Goal: Transaction & Acquisition: Obtain resource

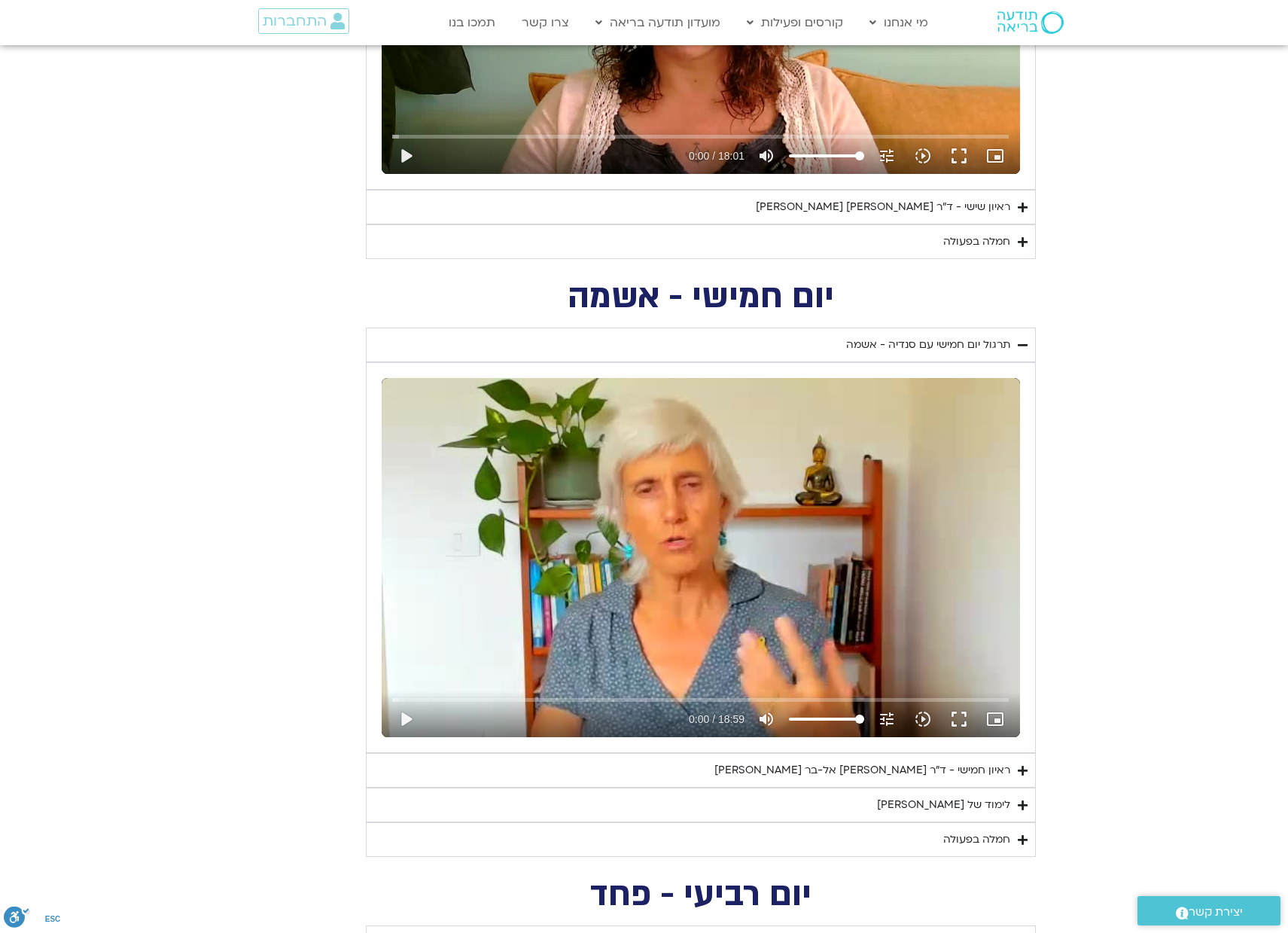
scroll to position [1535, 0]
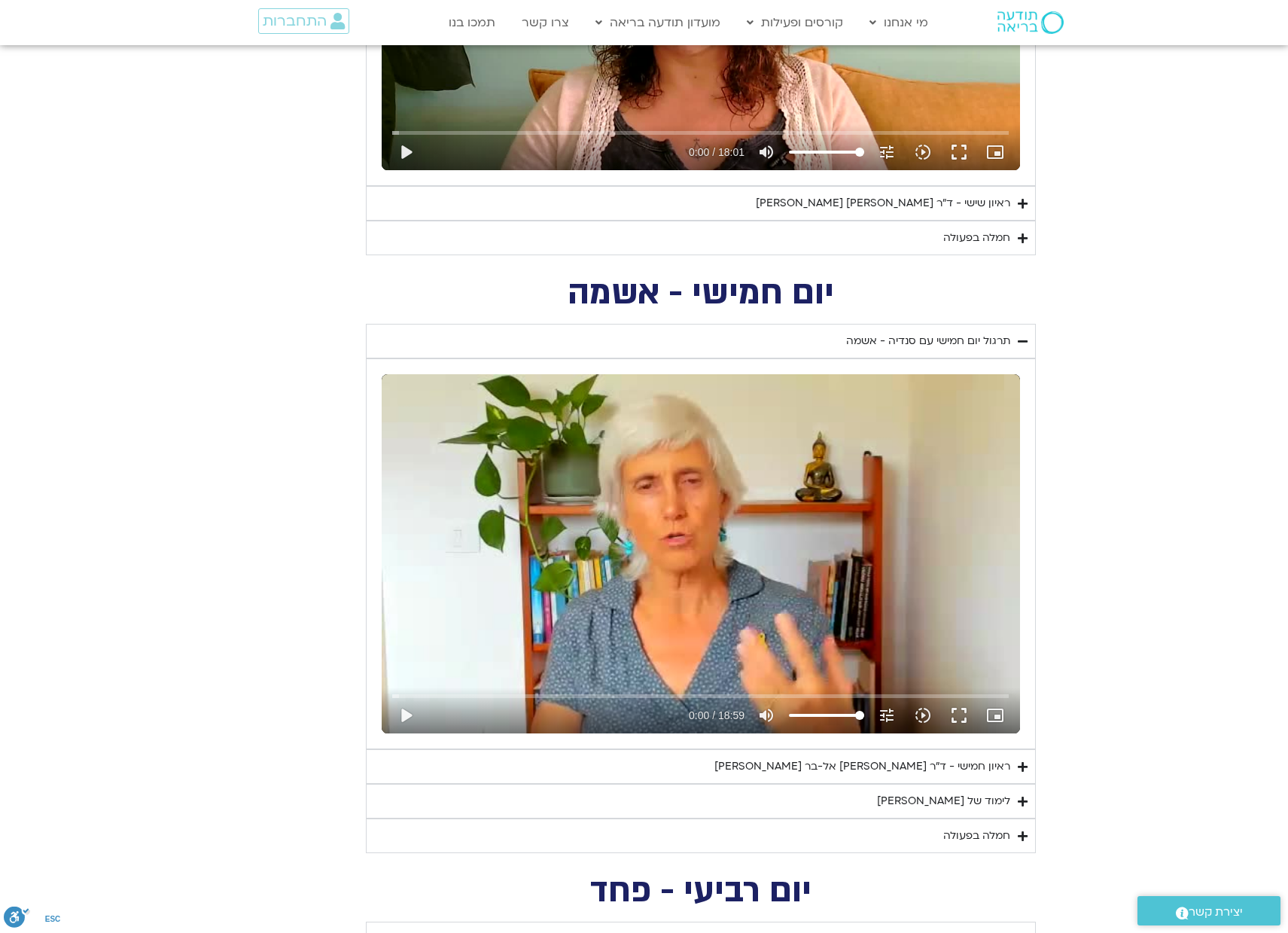
click at [1001, 800] on div "לימוד של טארה" at bounding box center [944, 801] width 134 height 18
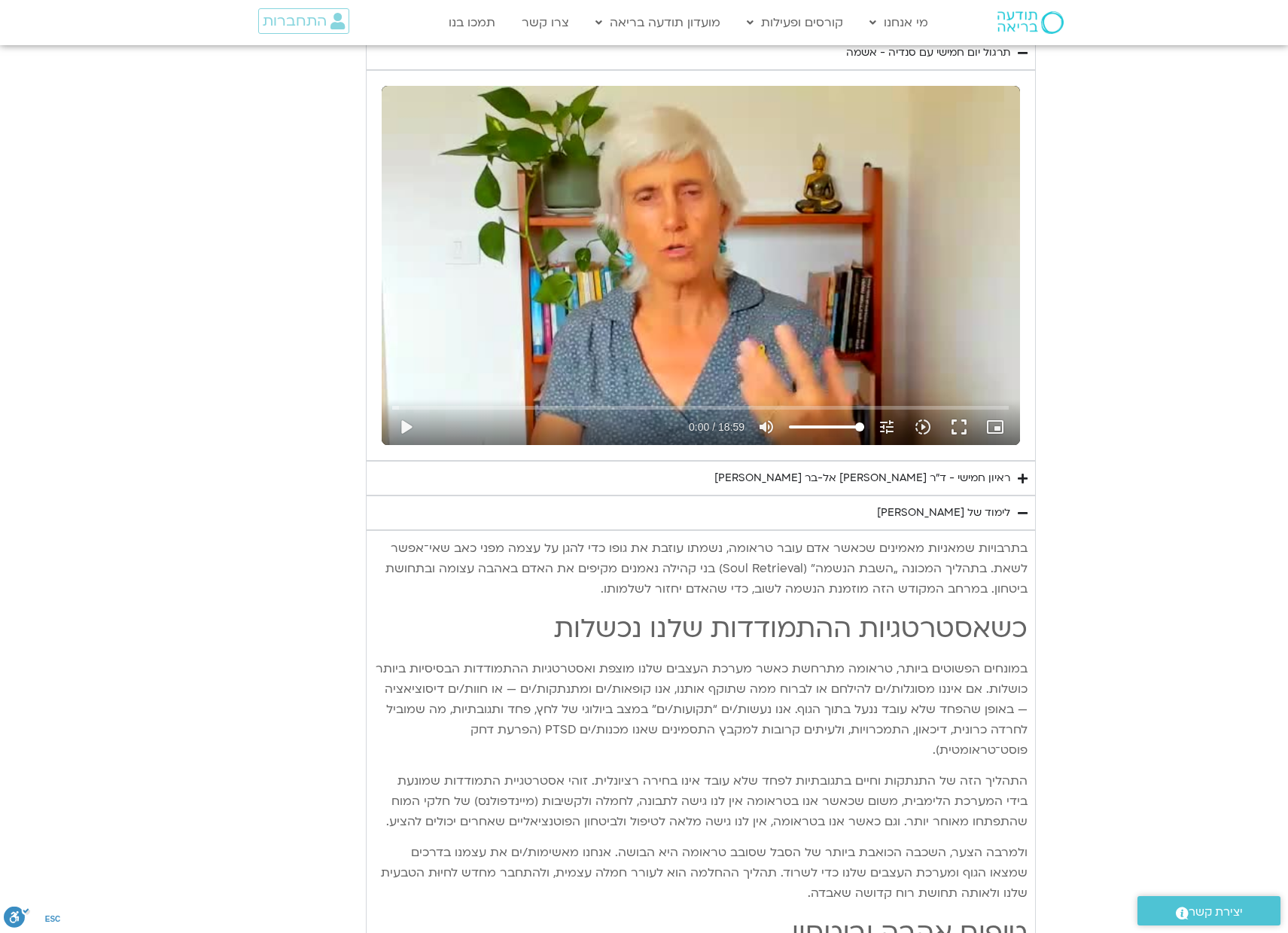
scroll to position [1833, 0]
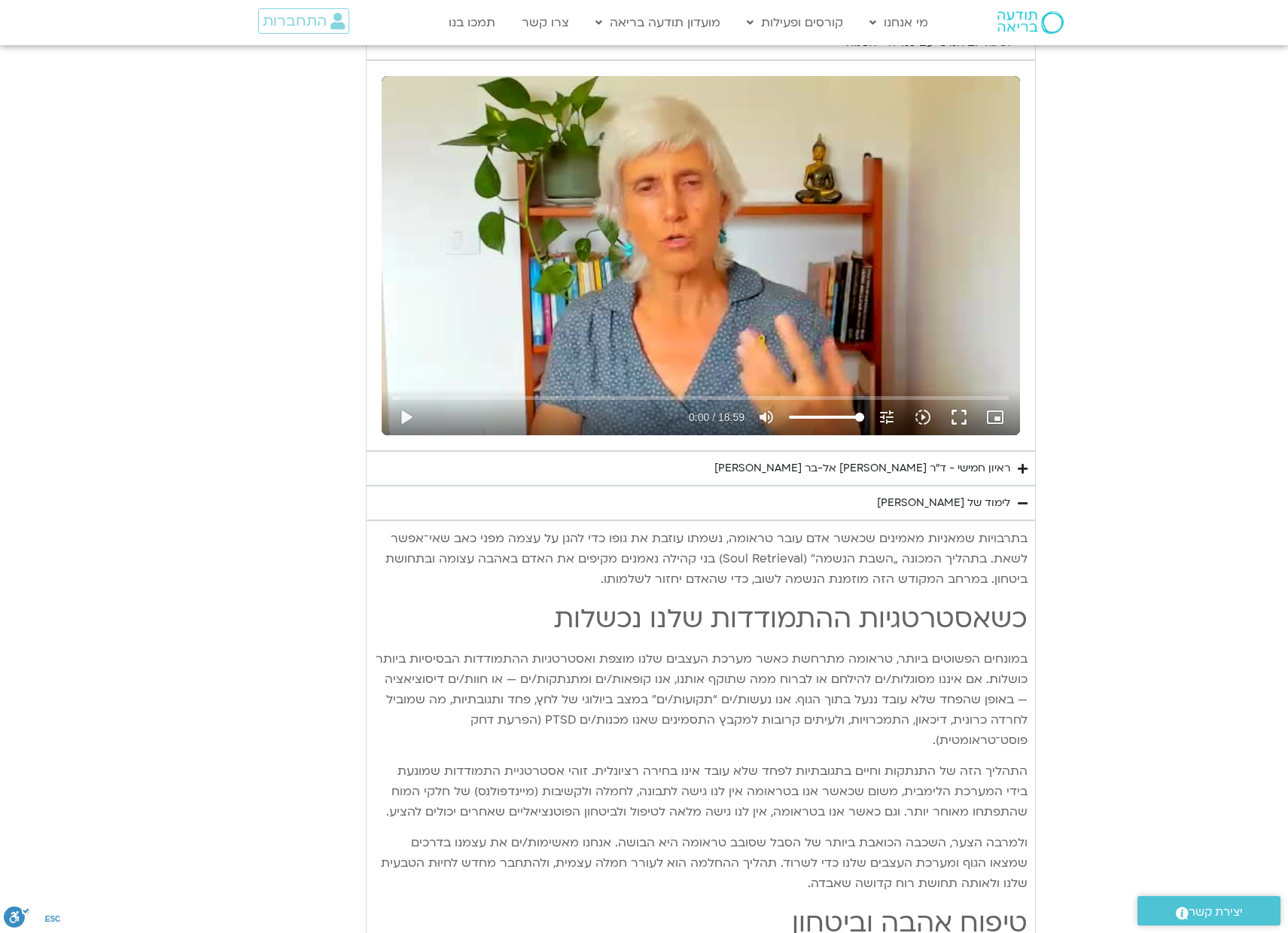
click at [1019, 504] on icon "Accordion. Open links with Enter or Space, close with Escape, and navigate with…" at bounding box center [1023, 503] width 10 height 11
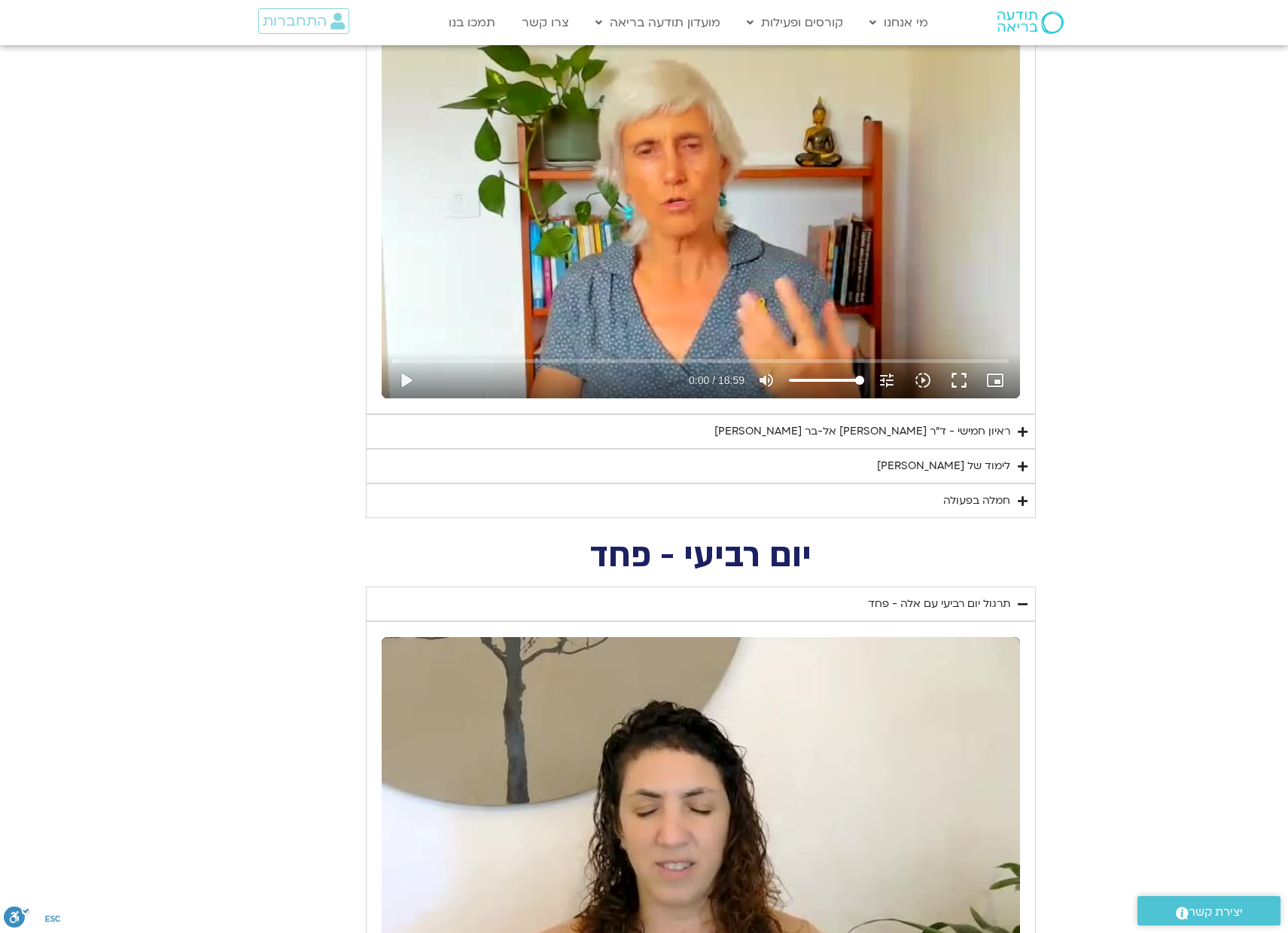
scroll to position [1871, 0]
click at [1020, 603] on icon "Accordion. Open links with Enter or Space, close with Escape, and navigate with…" at bounding box center [1023, 603] width 10 height 11
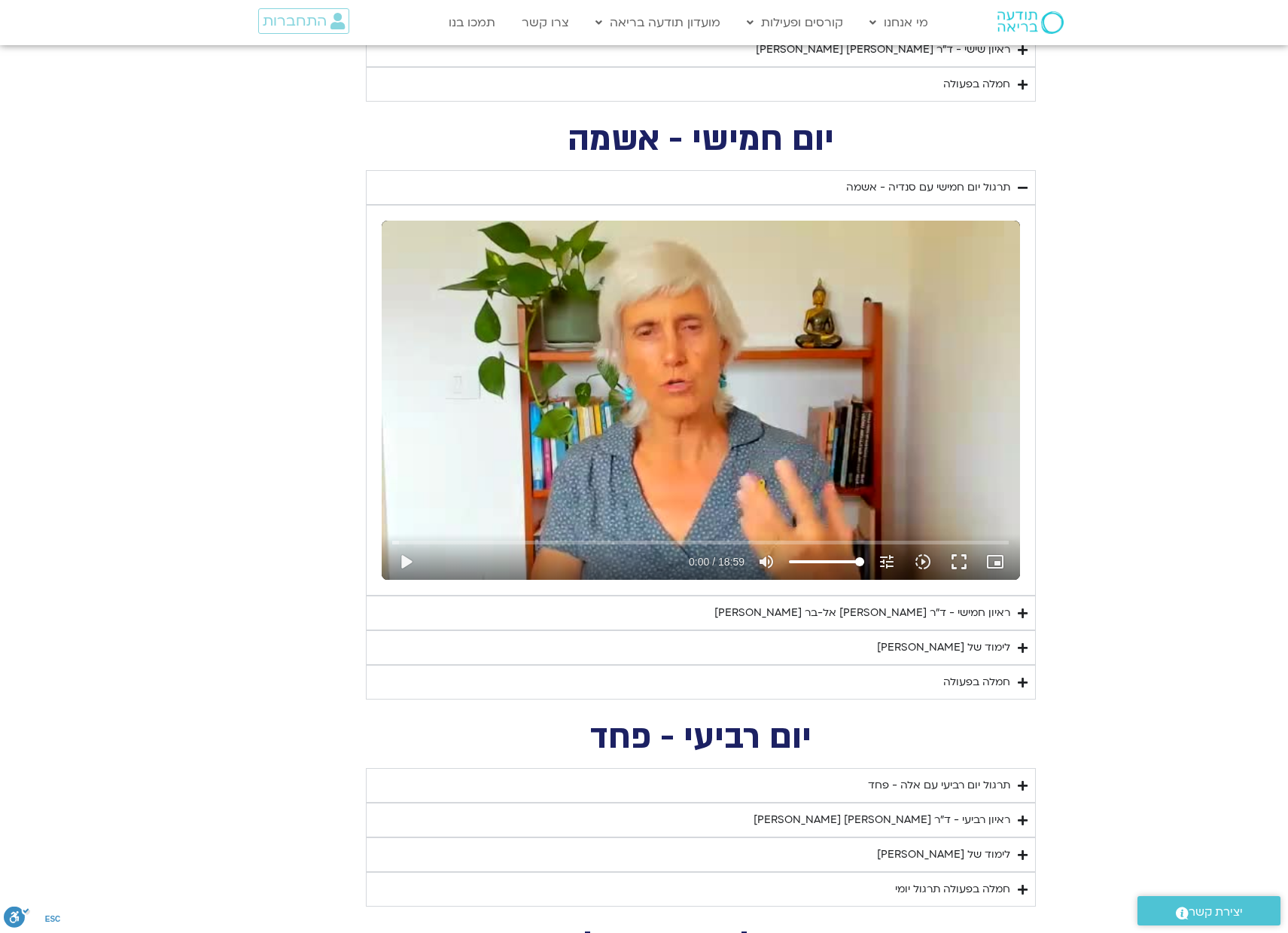
scroll to position [1676, 0]
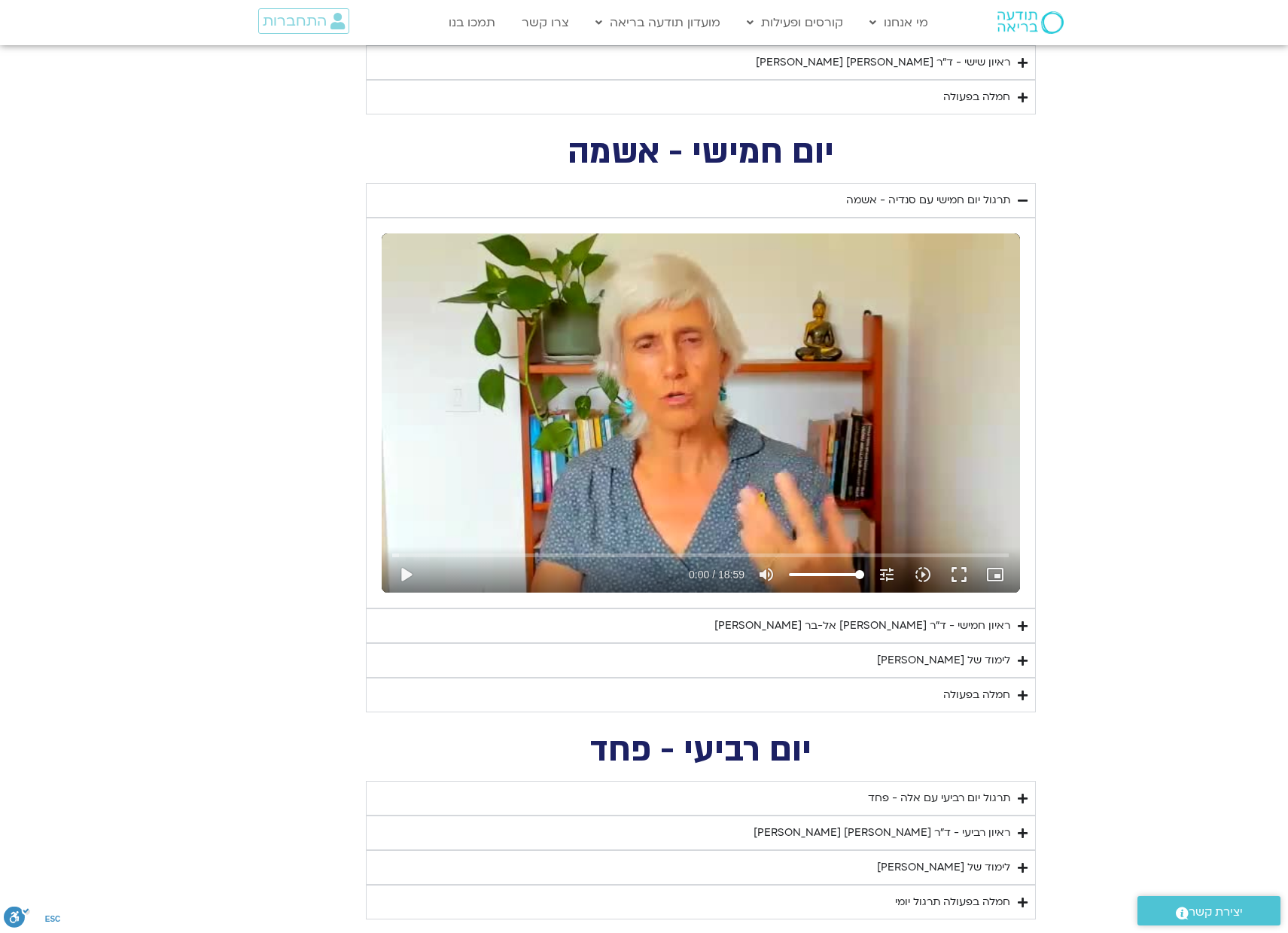
click at [1019, 196] on icon "Accordion. Open links with Enter or Space, close with Escape, and navigate with…" at bounding box center [1023, 200] width 10 height 11
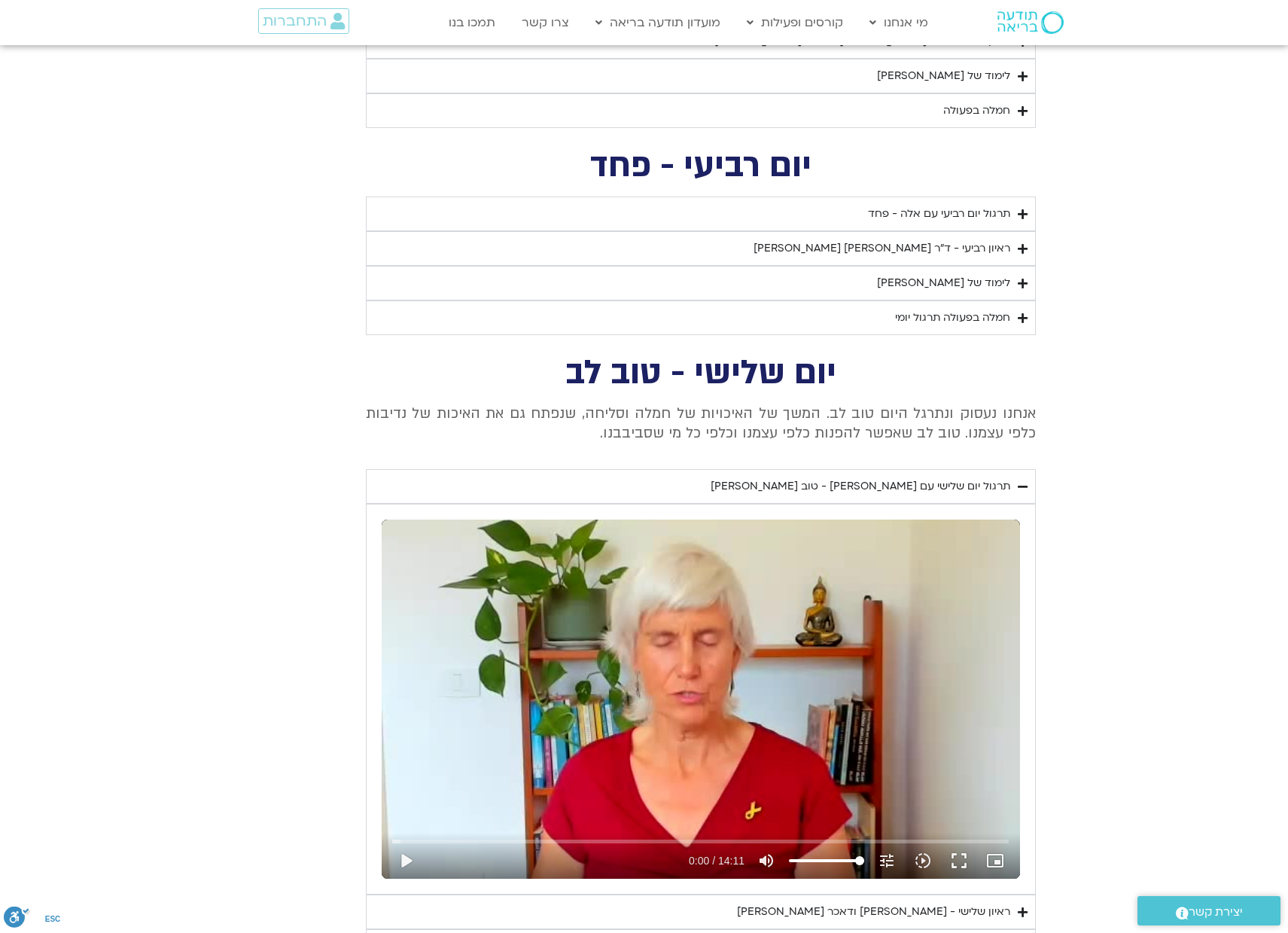
scroll to position [1870, 0]
click at [1021, 485] on icon "Accordion. Open links with Enter or Space, close with Escape, and navigate with…" at bounding box center [1023, 485] width 10 height 11
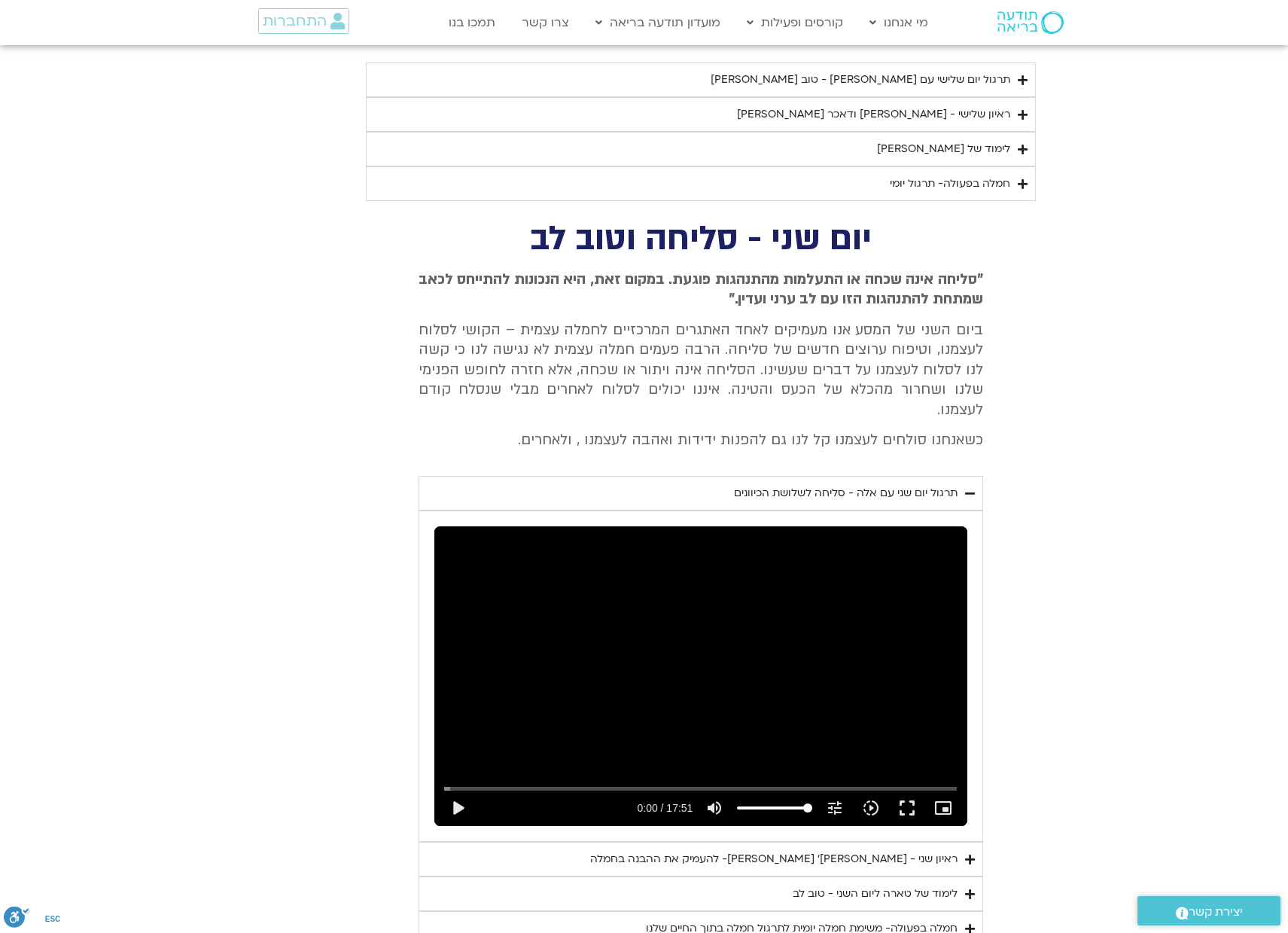
scroll to position [2277, 0]
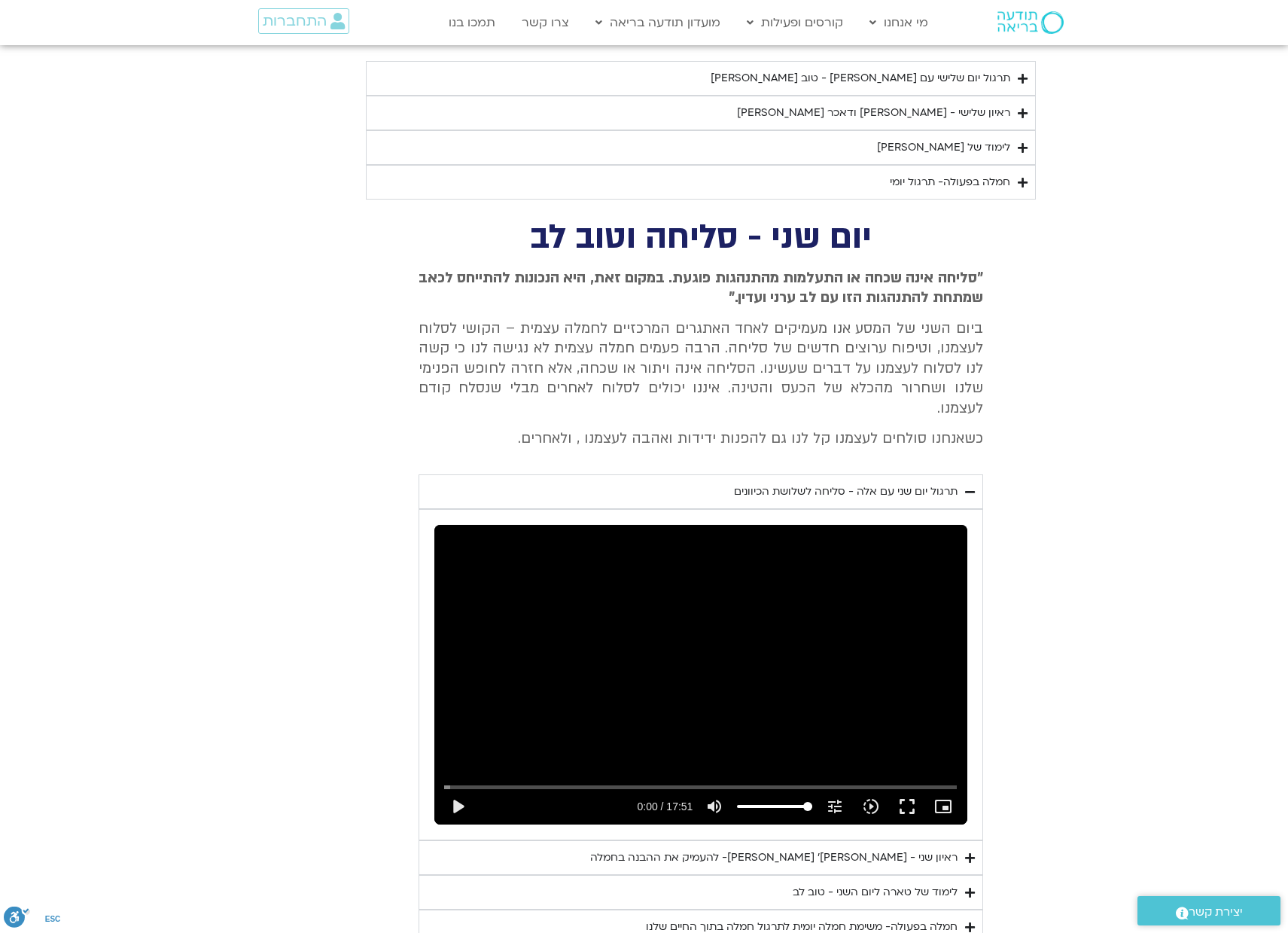
click at [972, 486] on icon "Accordion. Open links with Enter or Space, close with Escape, and navigate with…" at bounding box center [969, 492] width 10 height 11
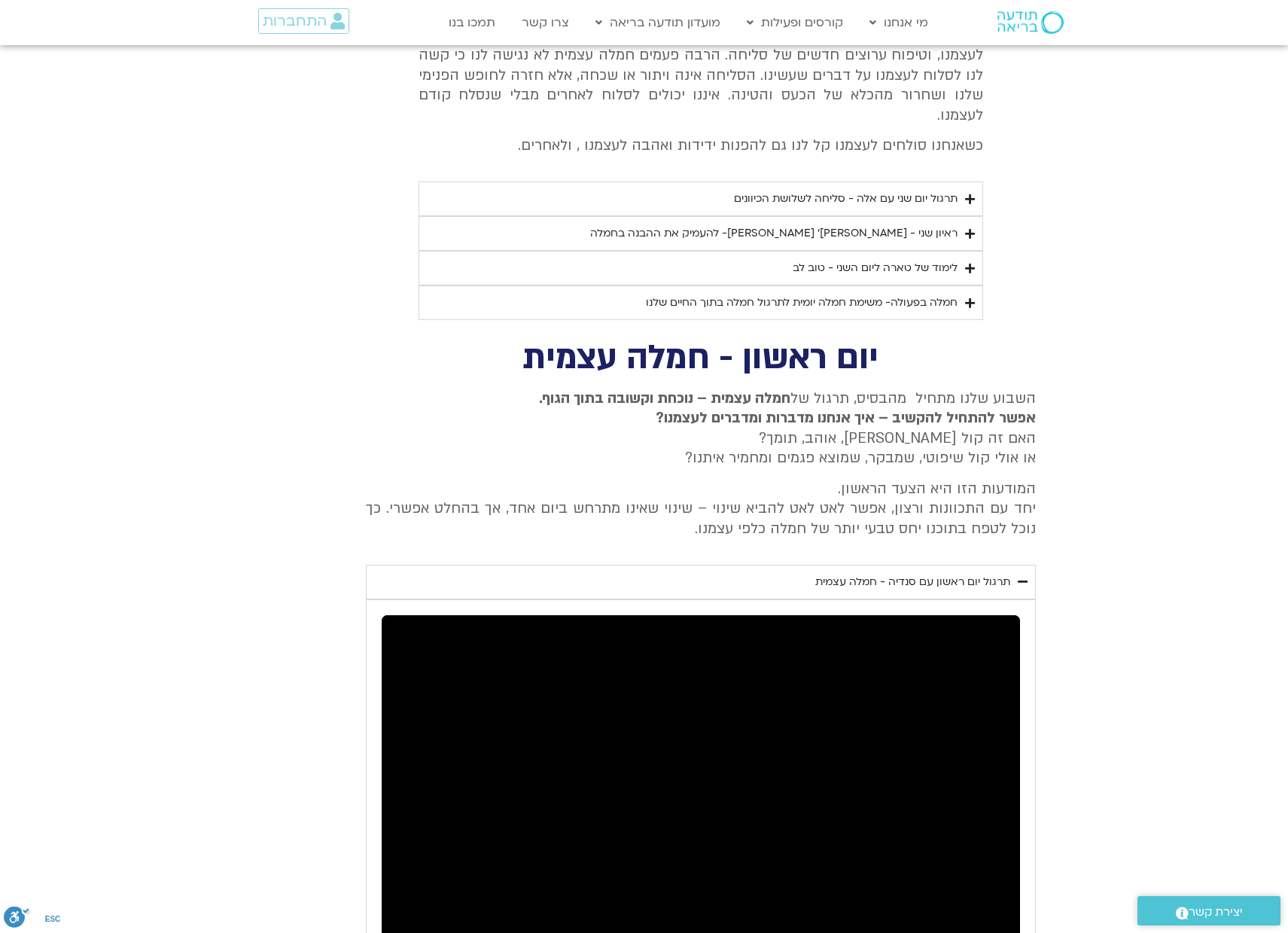
scroll to position [2577, 0]
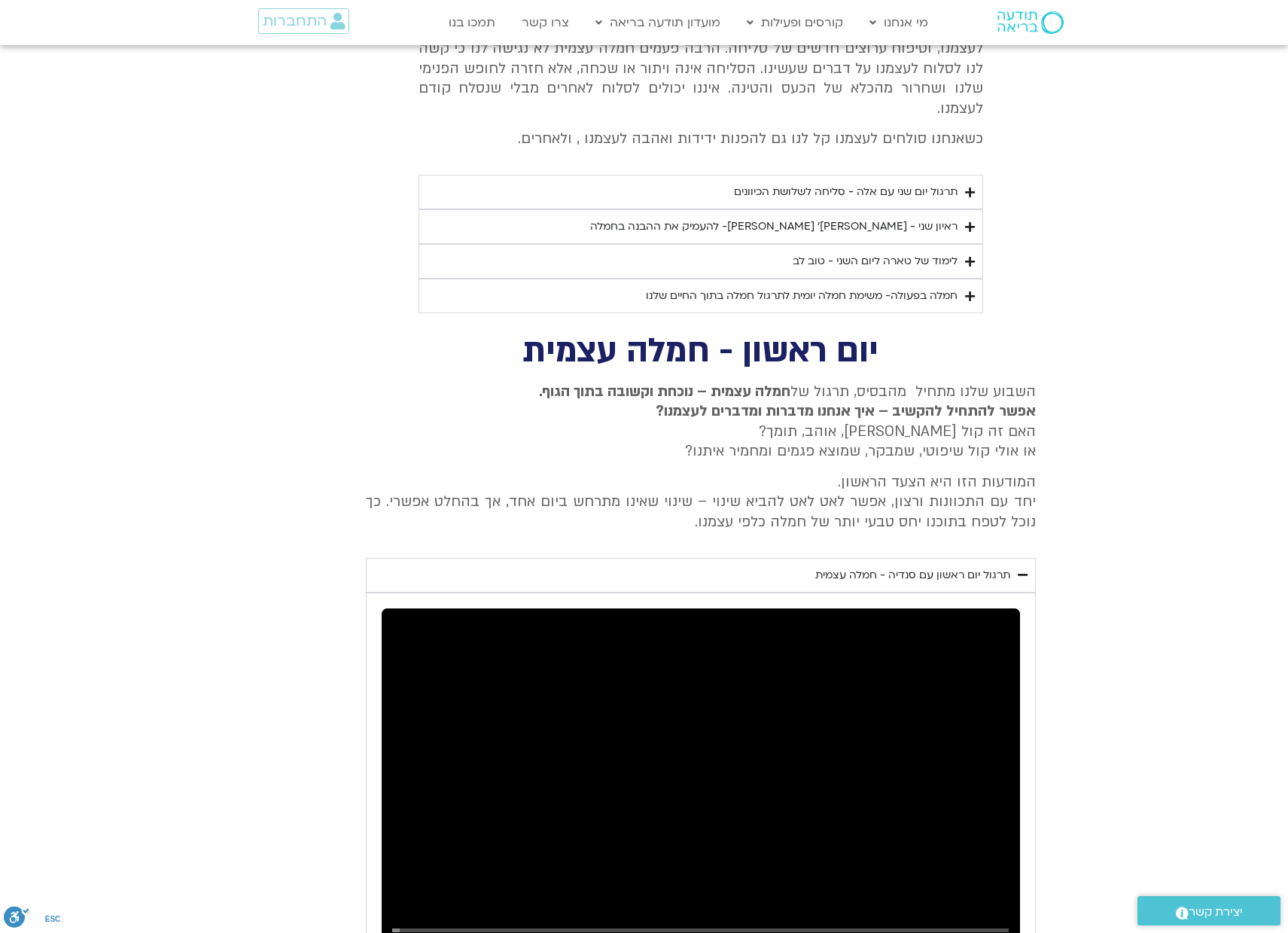
click at [1020, 569] on icon "Accordion. Open links with Enter or Space, close with Escape, and navigate with…" at bounding box center [1023, 574] width 10 height 11
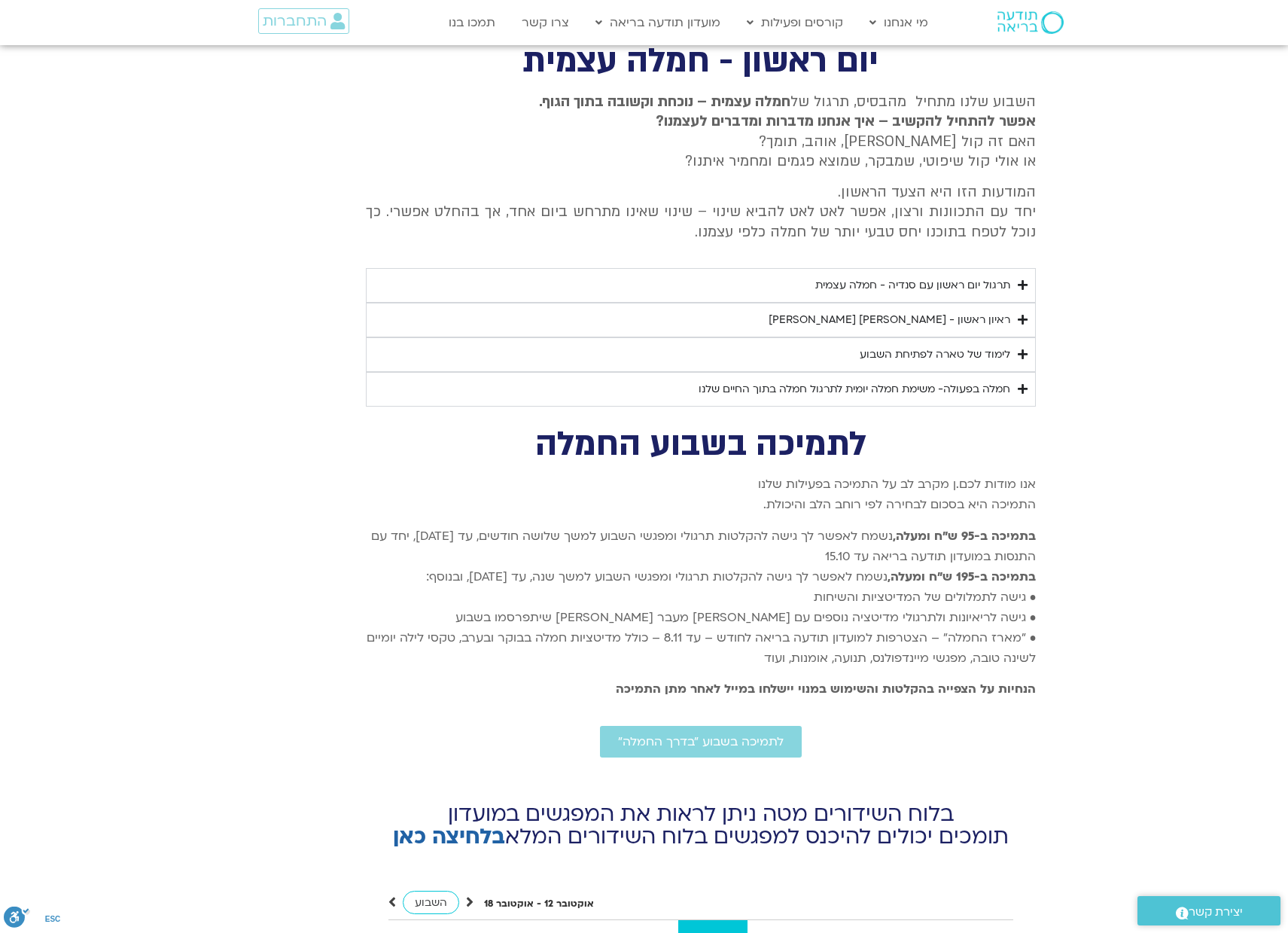
scroll to position [2868, 0]
click at [710, 734] on span "לתמיכה בשבוע ״בדרך החמלה״" at bounding box center [701, 740] width 165 height 14
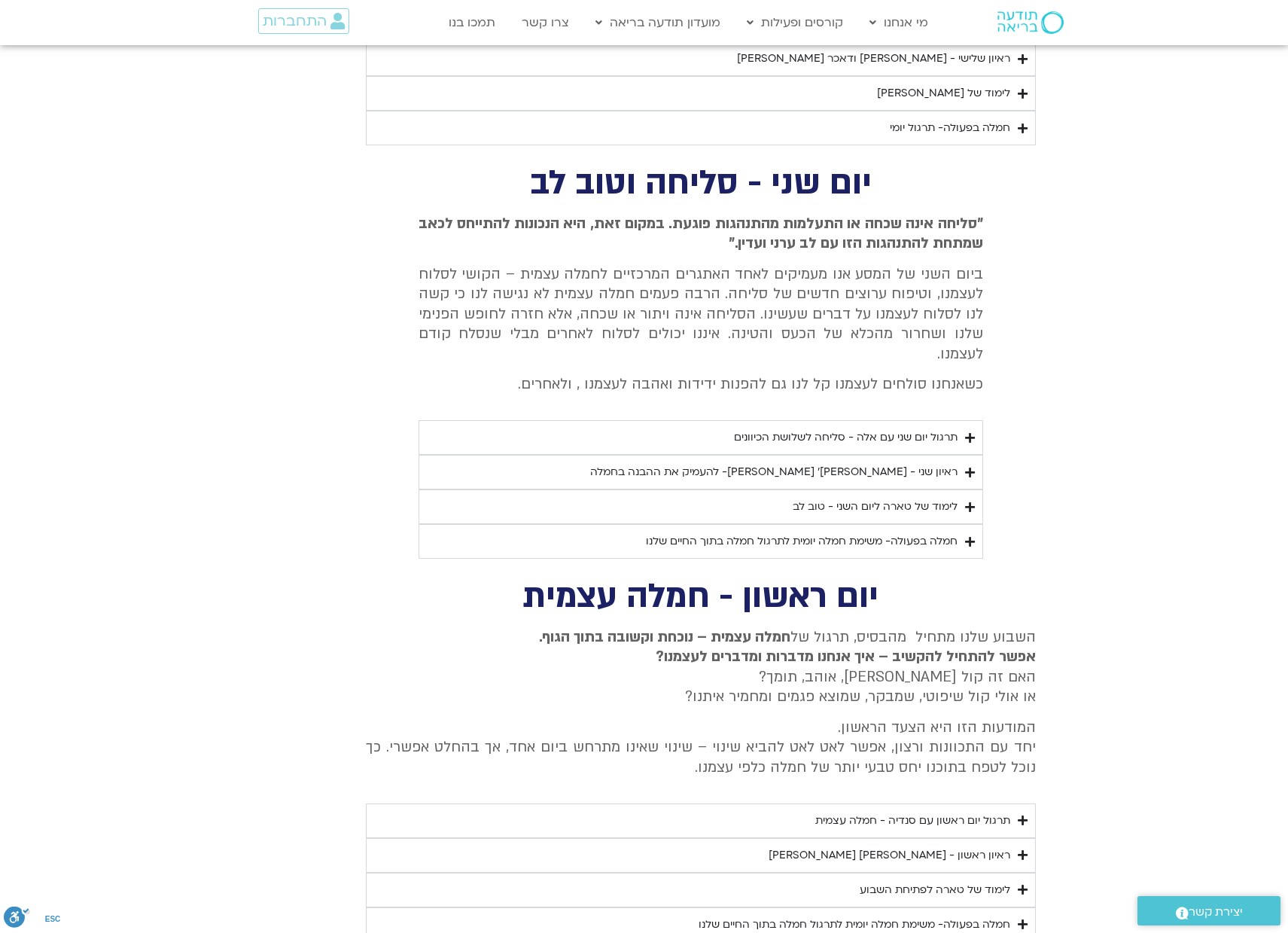
scroll to position [2331, 0]
click at [475, 22] on link "תמכו בנו" at bounding box center [472, 23] width 61 height 29
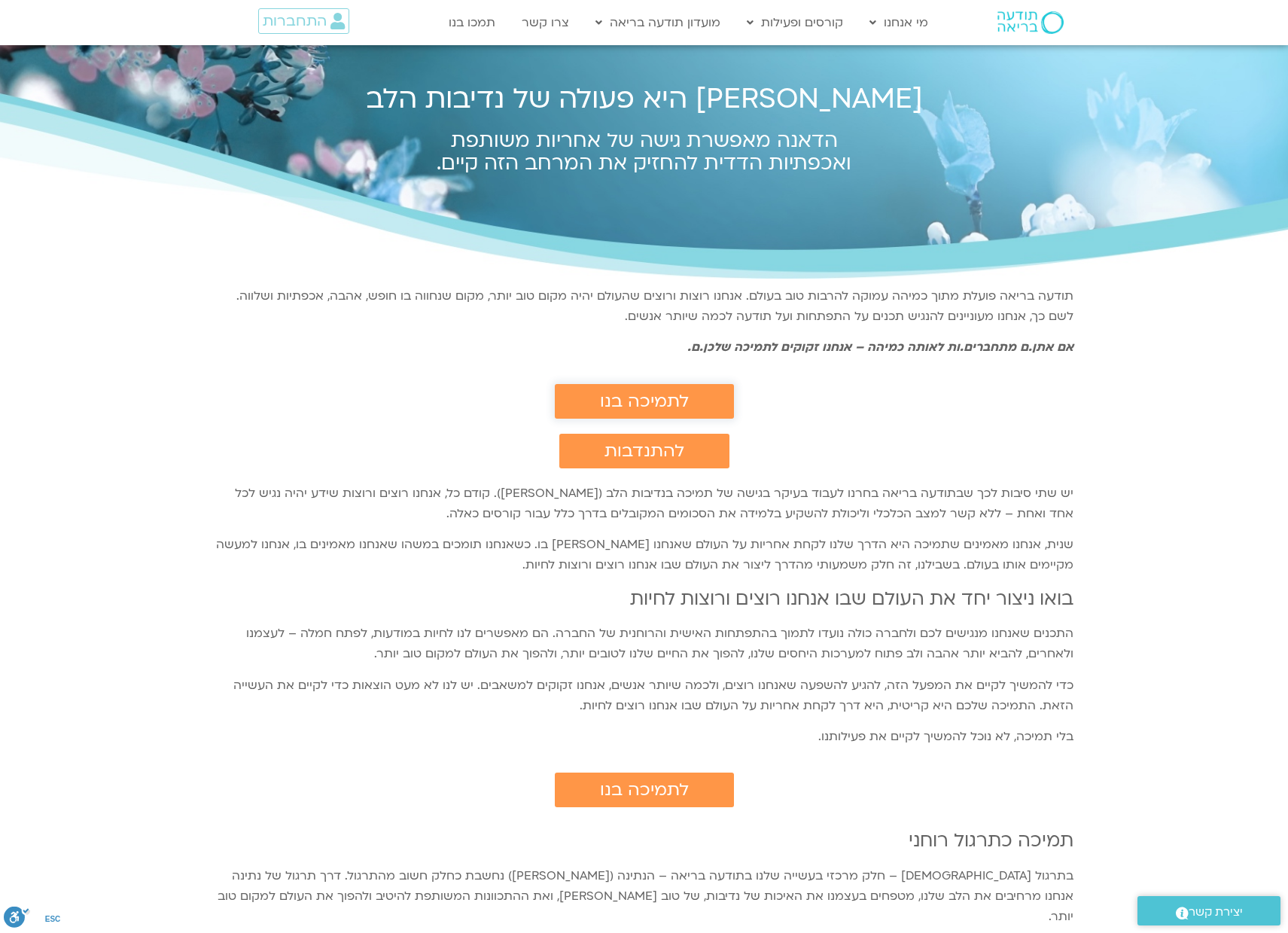
click at [668, 402] on span "לתמיכה בנו" at bounding box center [644, 401] width 89 height 20
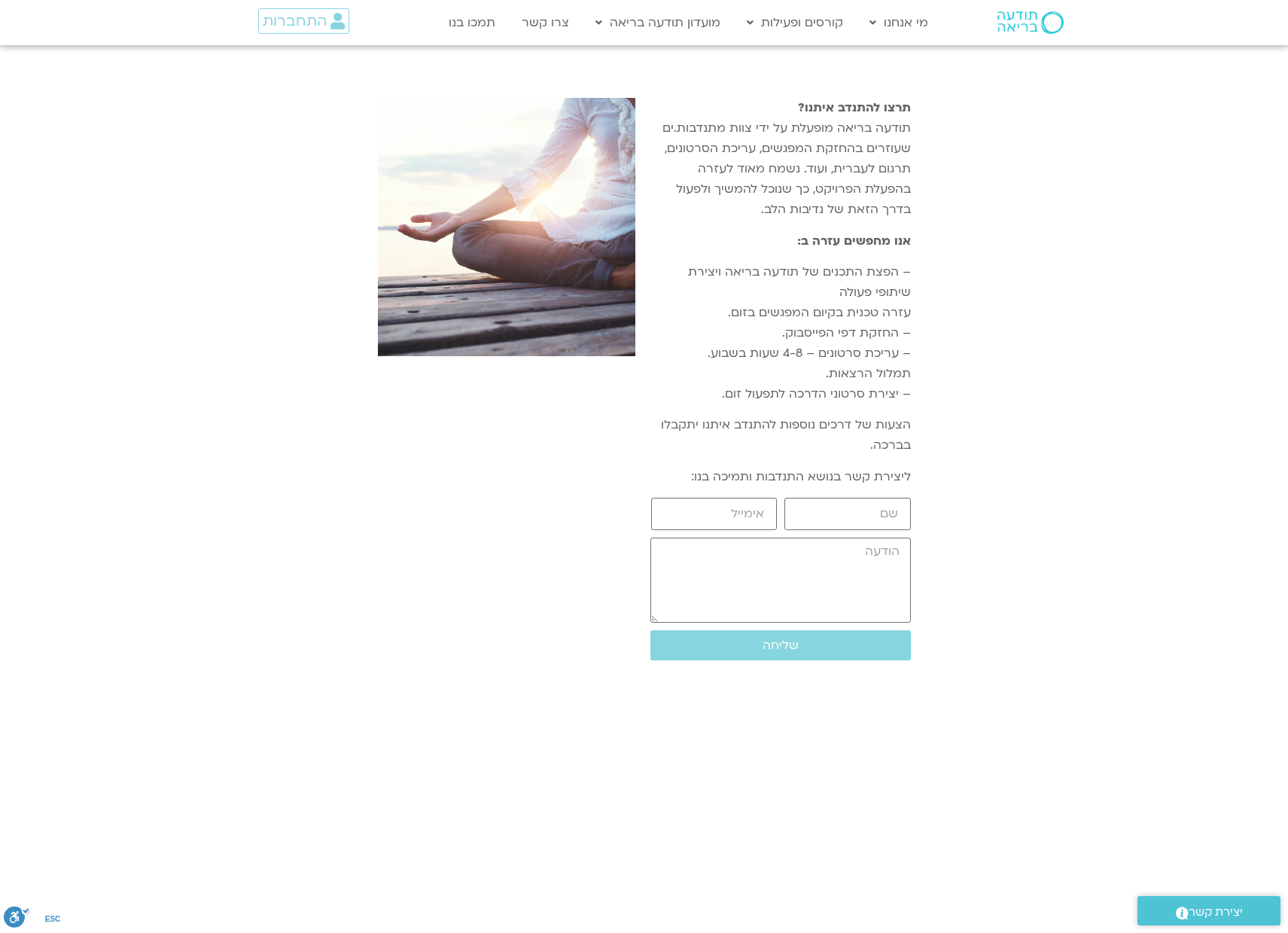
scroll to position [1523, 0]
